Goal: Transaction & Acquisition: Purchase product/service

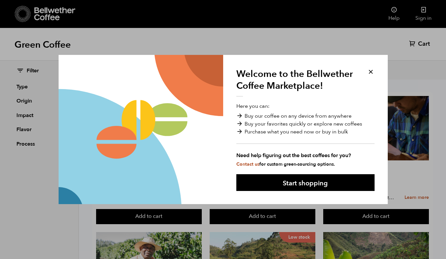
click at [370, 69] on button at bounding box center [371, 72] width 8 height 8
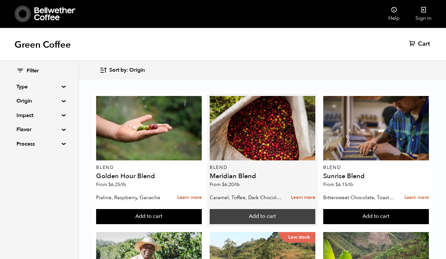
scroll to position [34, 0]
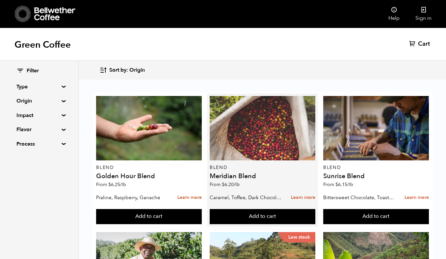
click at [258, 115] on div at bounding box center [263, 128] width 106 height 64
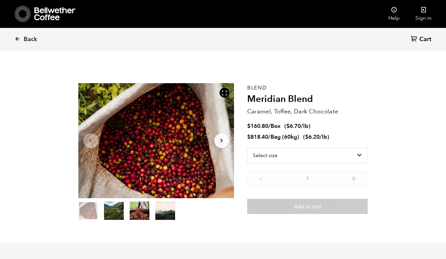
scroll to position [286, 282]
click at [299, 156] on select "Select size Bag (60kg) (132 lbs) Box (24 lbs)" at bounding box center [307, 156] width 121 height 16
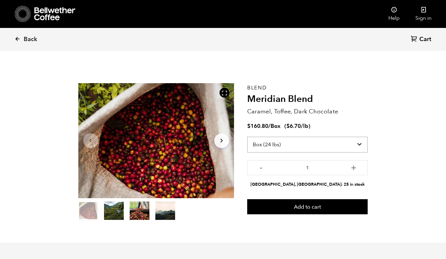
click at [338, 145] on select "Select size Bag (60kg) (132 lbs) Box (24 lbs)" at bounding box center [307, 145] width 121 height 16
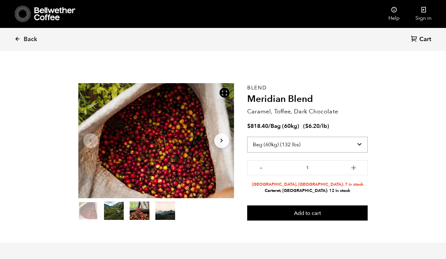
click at [335, 138] on select "Select size Bag (60kg) (132 lbs) Box (24 lbs)" at bounding box center [307, 145] width 121 height 16
select select "box"
